Goal: Task Accomplishment & Management: Complete application form

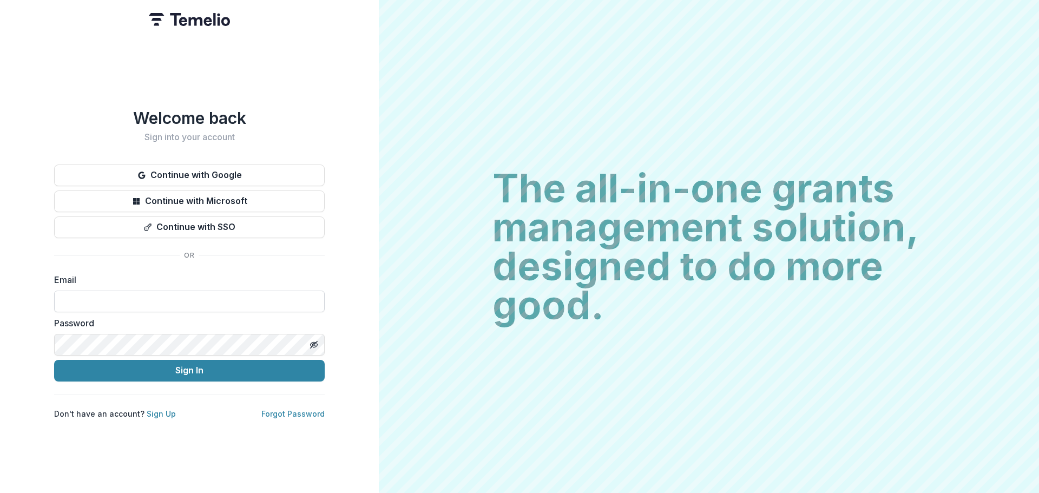
click at [103, 293] on input at bounding box center [189, 302] width 271 height 22
type input "**********"
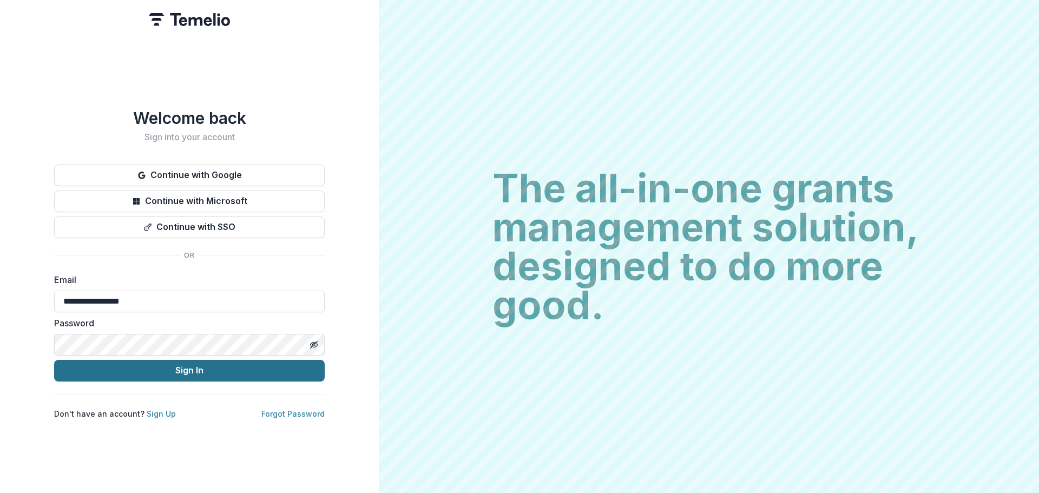
click at [148, 362] on button "Sign In" at bounding box center [189, 371] width 271 height 22
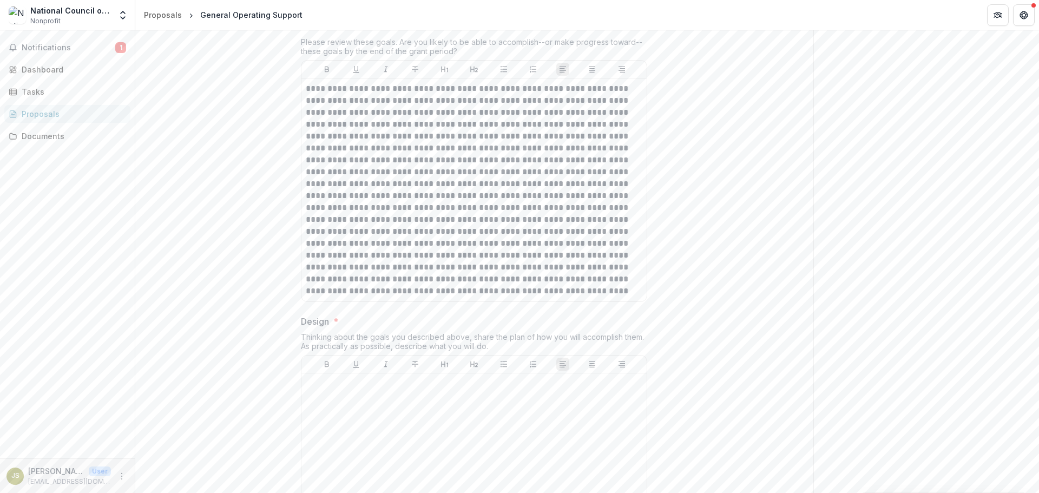
scroll to position [1786, 0]
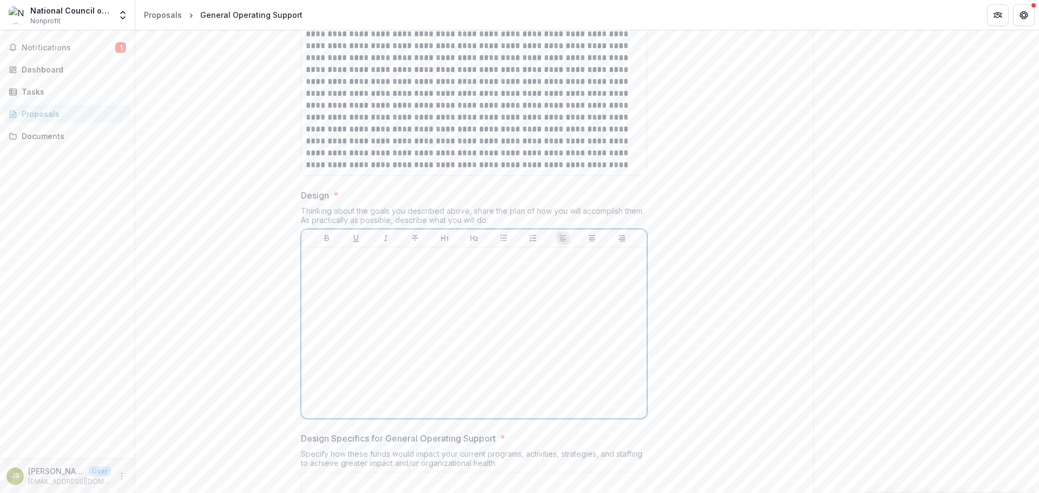
click at [368, 412] on div at bounding box center [474, 333] width 337 height 162
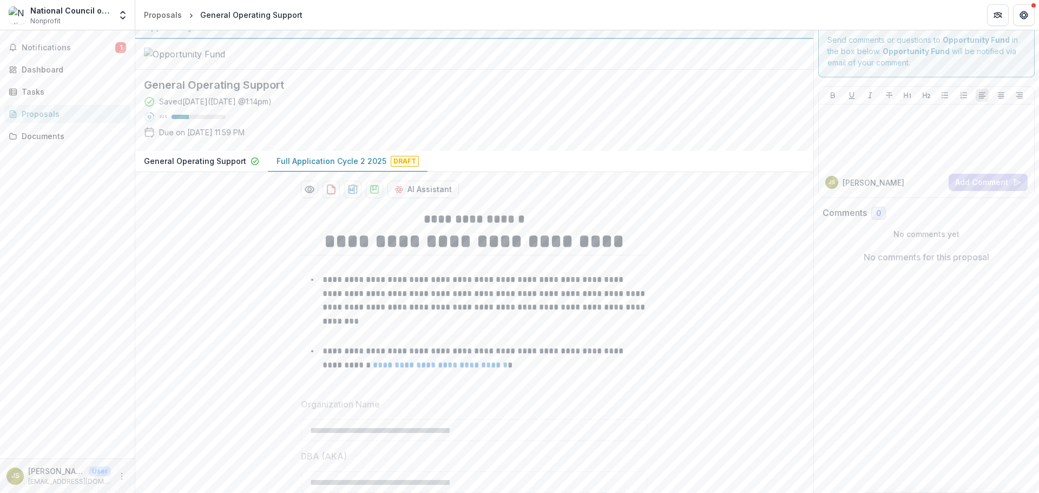
scroll to position [0, 0]
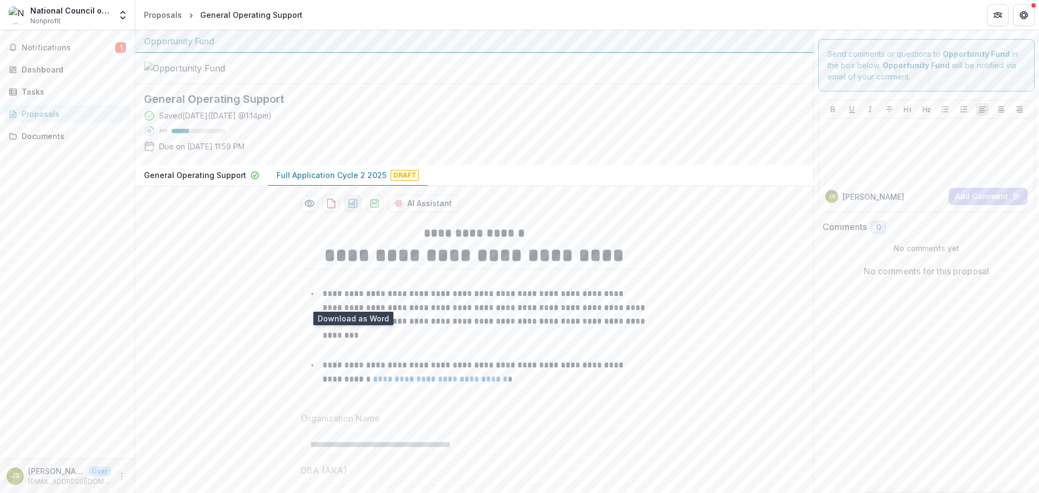
click at [353, 208] on icon "download-proposal" at bounding box center [353, 204] width 9 height 10
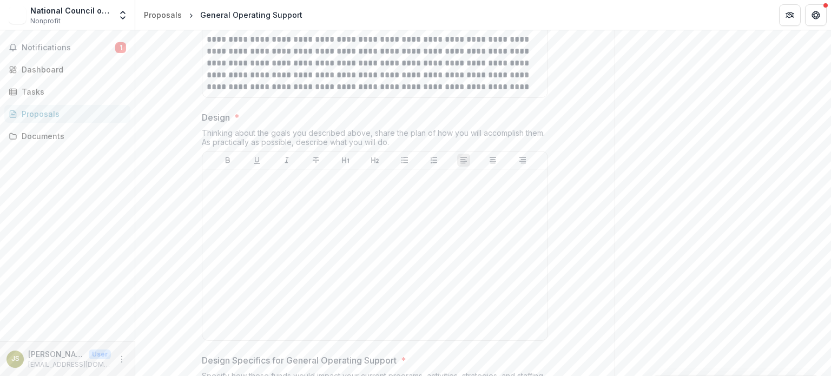
scroll to position [1930, 0]
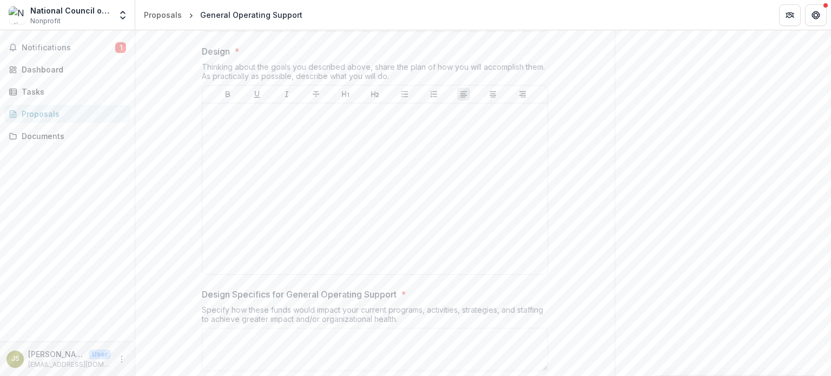
click at [284, 85] on div "Thinking about the goals you described above, share the plan of how you will ac…" at bounding box center [375, 73] width 346 height 23
copy div "Thinking about the goals you described above, share the plan of how you will ac…"
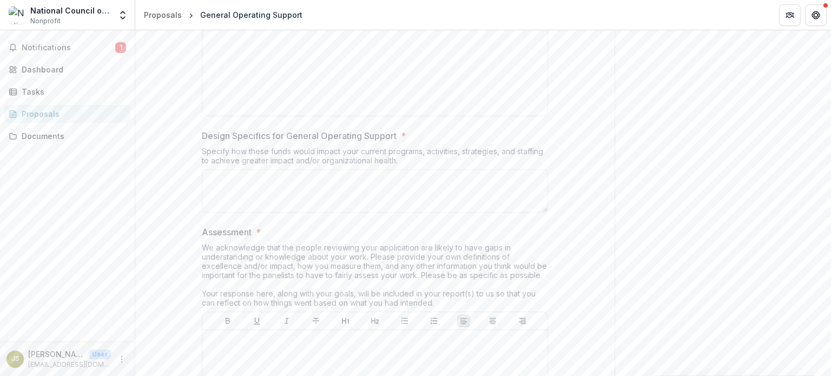
scroll to position [2093, 0]
click at [281, 166] on div "Specify how these funds would impact your current programs, activities, strateg…" at bounding box center [375, 154] width 346 height 23
copy div "impact"
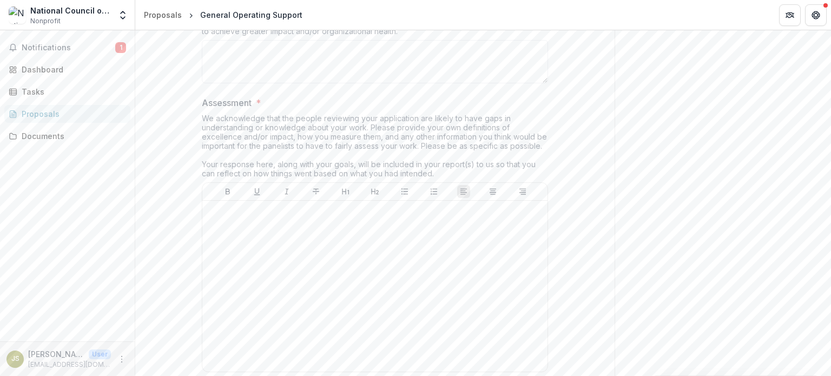
scroll to position [2274, 0]
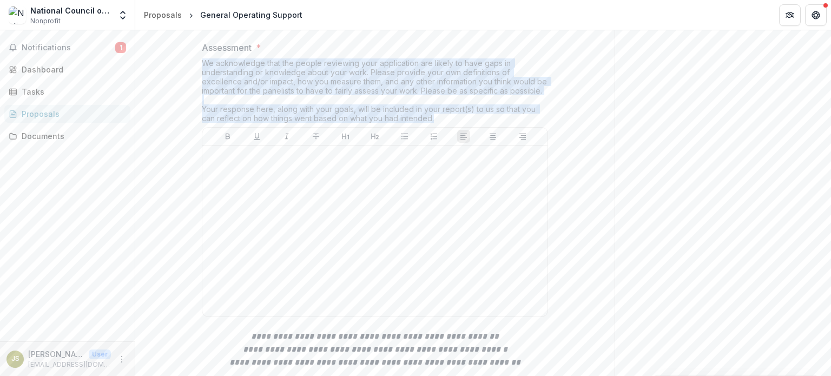
drag, startPoint x: 198, startPoint y: 151, endPoint x: 476, endPoint y: 215, distance: 286.1
copy div "We acknowledge that the people reviewing your application are likely to have ga…"
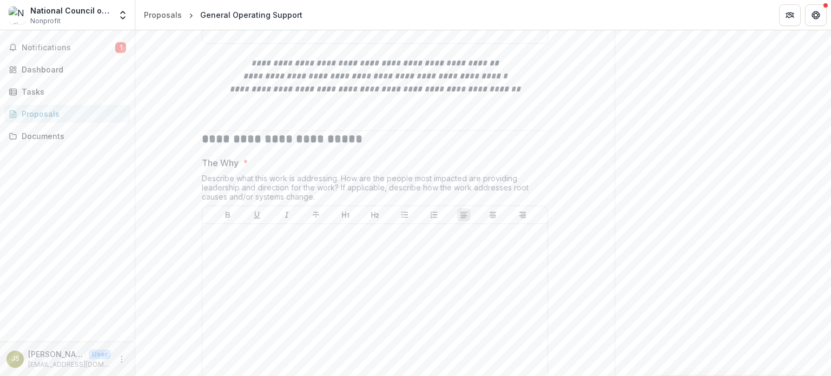
scroll to position [2598, 0]
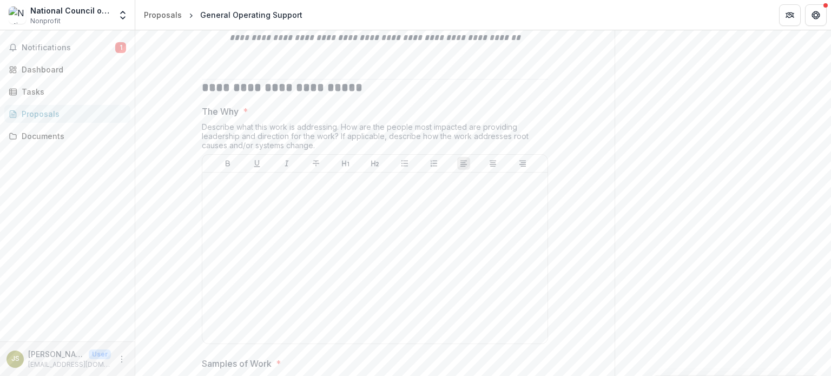
click at [339, 154] on div "Describe what this work is addressing. How are the people most impacted are pro…" at bounding box center [375, 138] width 346 height 32
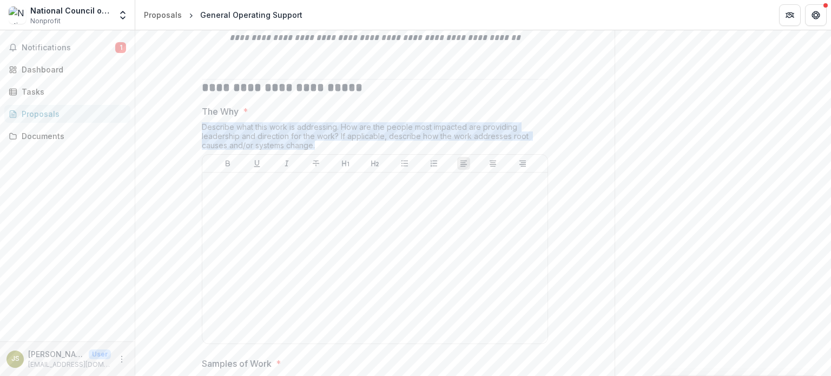
copy div "Describe what this work is addressing. How are the people most impacted are pro…"
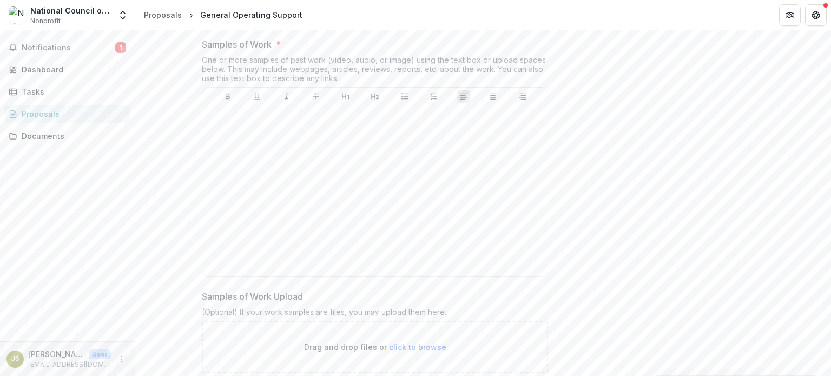
scroll to position [2923, 0]
click at [302, 82] on div "One or more samples of past work (video, audio, or image) using the text box or…" at bounding box center [375, 66] width 346 height 32
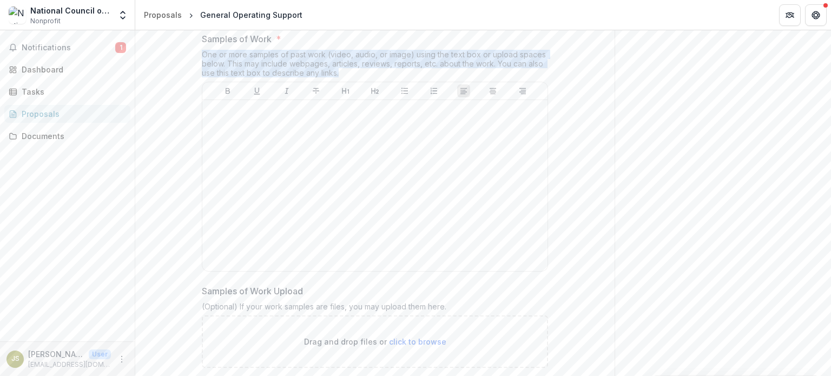
click at [302, 82] on div "One or more samples of past work (video, audio, or image) using the text box or…" at bounding box center [375, 66] width 346 height 32
copy div "One or more samples of past work (video, audio, or image) using the text box or…"
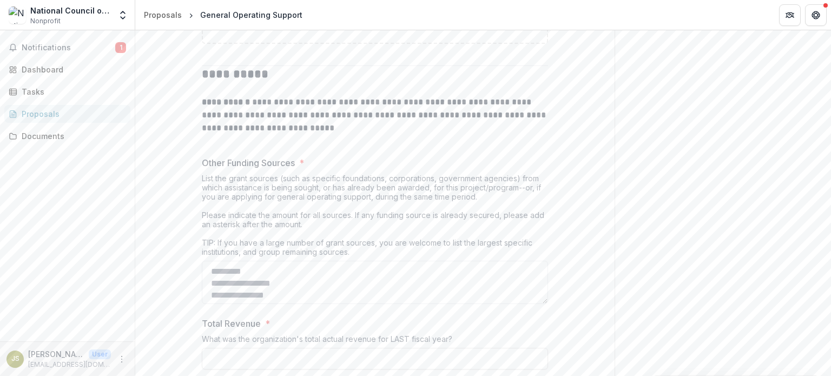
scroll to position [3248, 0]
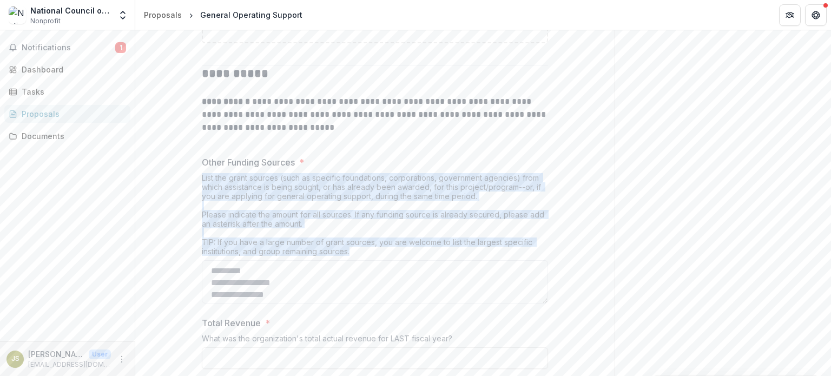
drag, startPoint x: 195, startPoint y: 261, endPoint x: 379, endPoint y: 340, distance: 199.8
copy div "List the grant sources (such as specific foundations, corporations, government …"
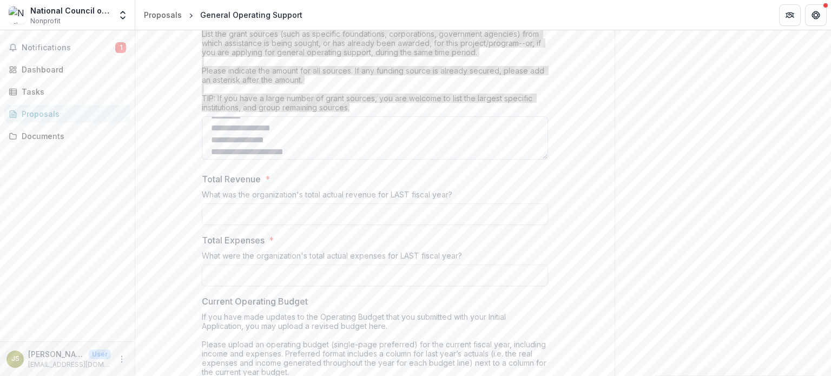
scroll to position [14, 0]
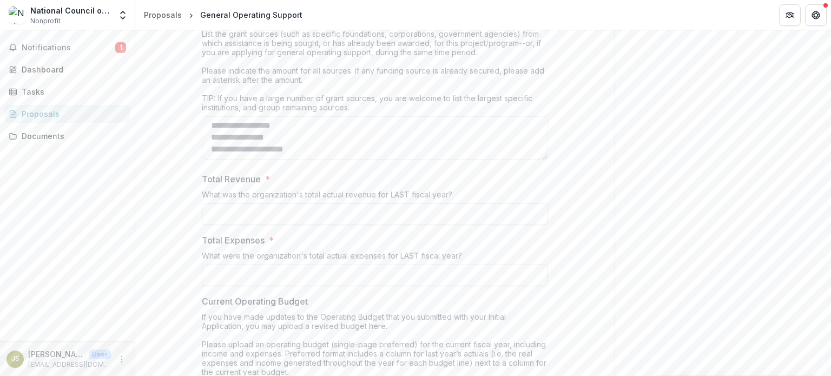
click at [292, 204] on div "What was the organization's total actual revenue for LAST fiscal year?" at bounding box center [375, 197] width 346 height 14
copy div "What was the organization's total actual revenue for LAST fiscal year?"
click at [287, 265] on div "What were the organization's total actual expenses for LAST fiscal year?" at bounding box center [375, 258] width 346 height 14
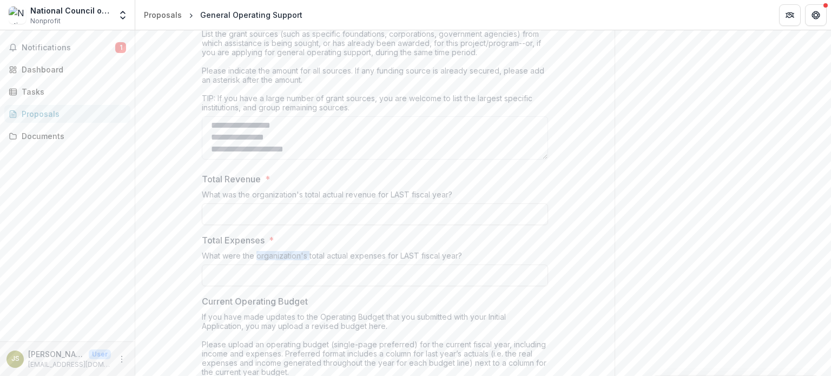
click at [287, 265] on div "What were the organization's total actual expenses for LAST fiscal year?" at bounding box center [375, 258] width 346 height 14
copy div "What were the organization's total actual expenses for LAST fiscal year?"
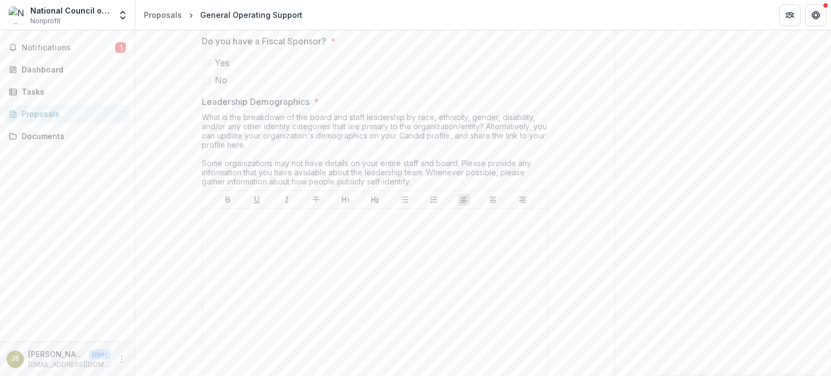
scroll to position [4006, 0]
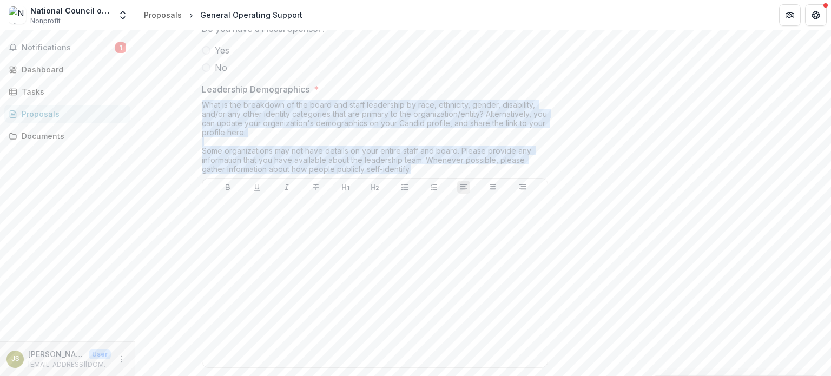
drag, startPoint x: 197, startPoint y: 188, endPoint x: 403, endPoint y: 253, distance: 215.7
copy div "What is the breakdown of the board and staff leadership by race, ethnicity, gen…"
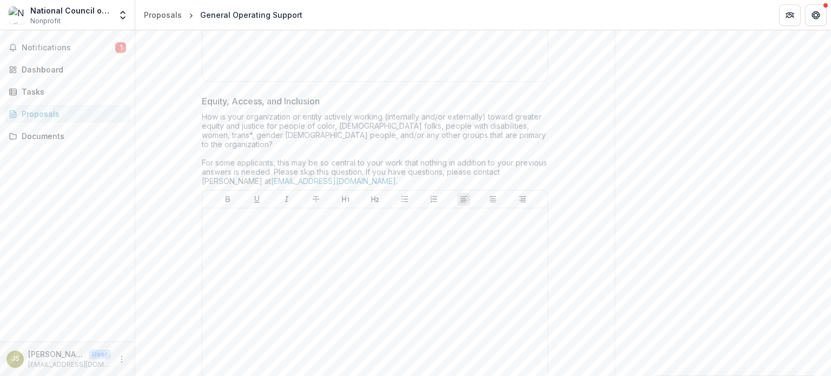
scroll to position [4294, 0]
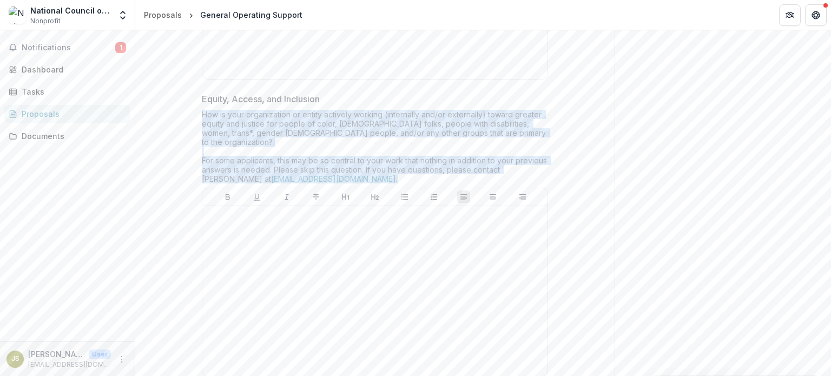
drag, startPoint x: 201, startPoint y: 196, endPoint x: 433, endPoint y: 250, distance: 237.9
click at [433, 188] on div "How is your organization or entity actively working (internally and/or external…" at bounding box center [375, 149] width 346 height 78
copy div "How is your organization or entity actively working (internally and/or external…"
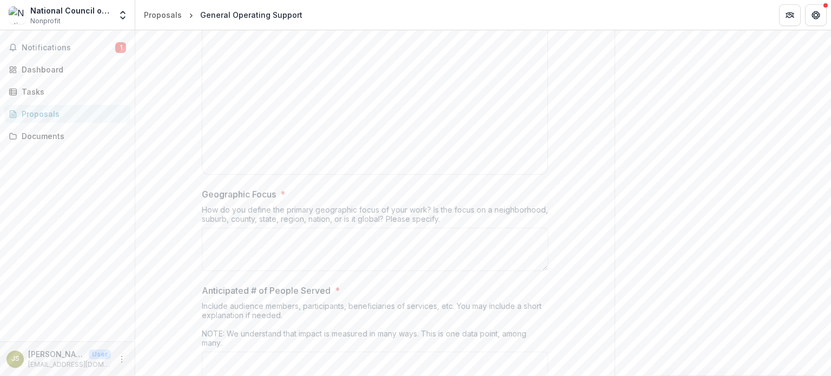
scroll to position [4818, 0]
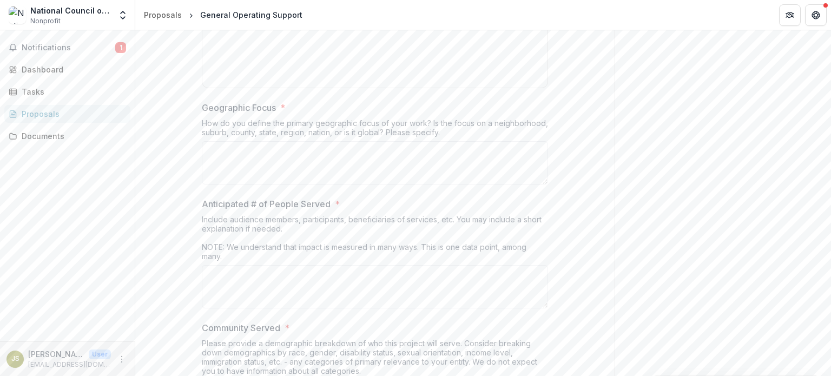
click at [299, 141] on div "How do you define the primary geographic focus of your work? Is the focus on a …" at bounding box center [375, 130] width 346 height 23
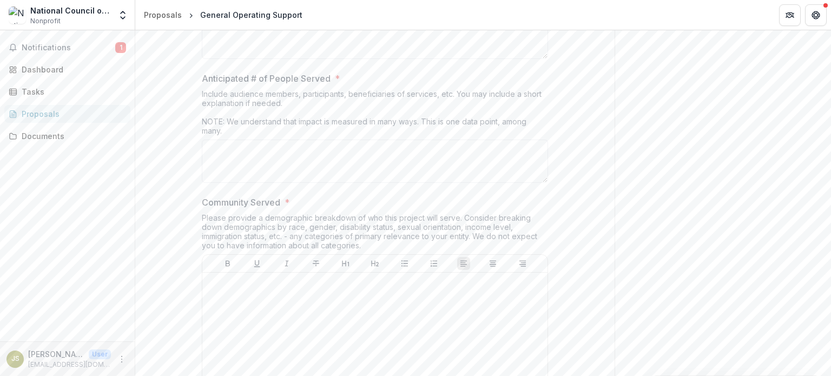
scroll to position [4944, 0]
click at [267, 139] on div "Include audience members, participants, beneficiaries of services, etc. You may…" at bounding box center [375, 114] width 346 height 50
click at [355, 254] on div "Please provide a demographic breakdown of who this project will serve. Consider…" at bounding box center [375, 233] width 346 height 41
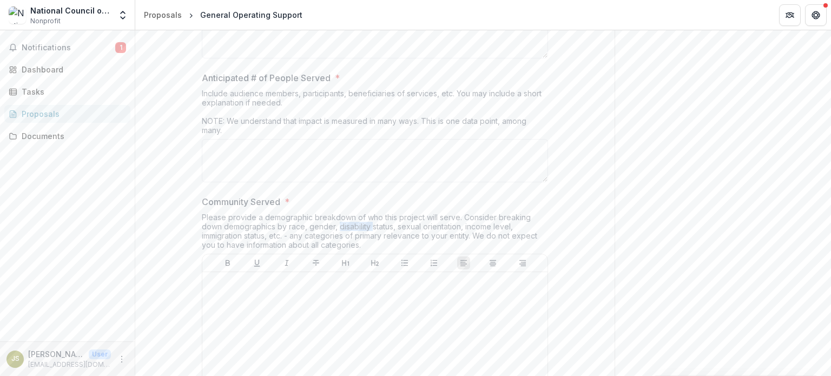
click at [355, 254] on div "Please provide a demographic breakdown of who this project will serve. Consider…" at bounding box center [375, 233] width 346 height 41
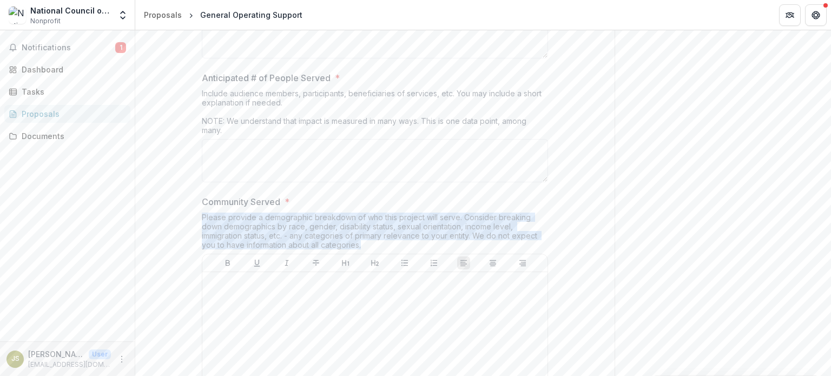
click at [355, 254] on div "Please provide a demographic breakdown of who this project will serve. Consider…" at bounding box center [375, 233] width 346 height 41
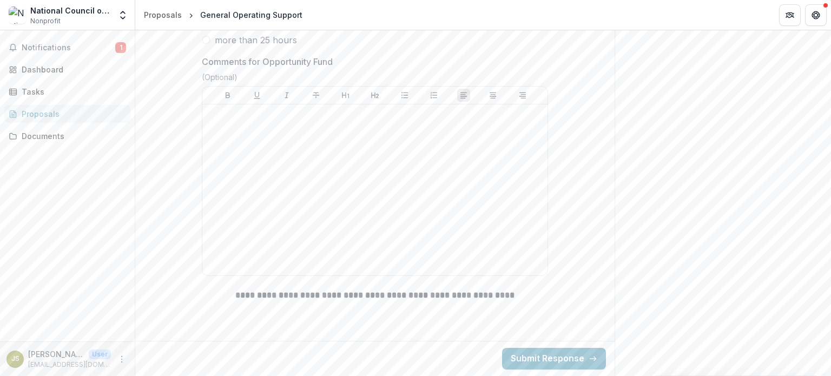
scroll to position [5764, 0]
